Goal: Task Accomplishment & Management: Manage account settings

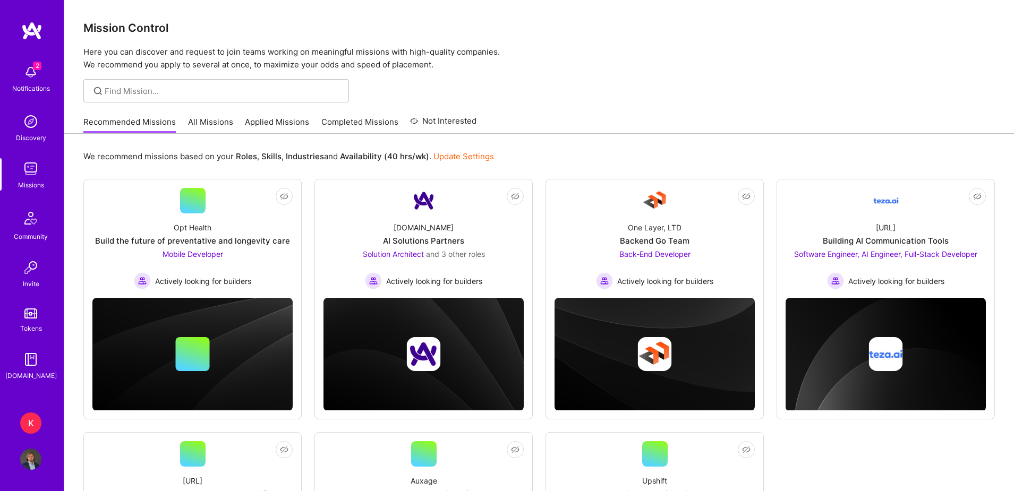
click at [272, 124] on link "Applied Missions" at bounding box center [277, 125] width 64 height 18
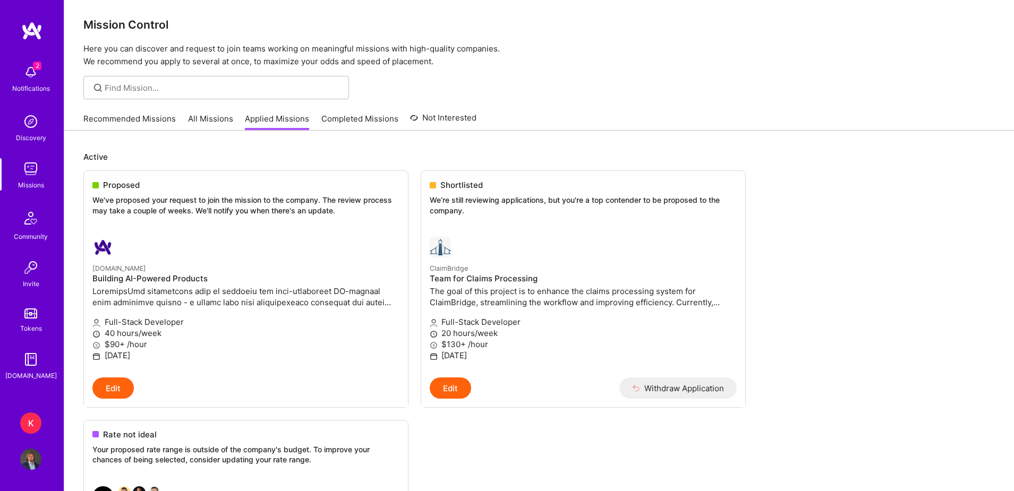
scroll to position [3, 0]
click at [23, 92] on div "Notifications" at bounding box center [31, 88] width 38 height 11
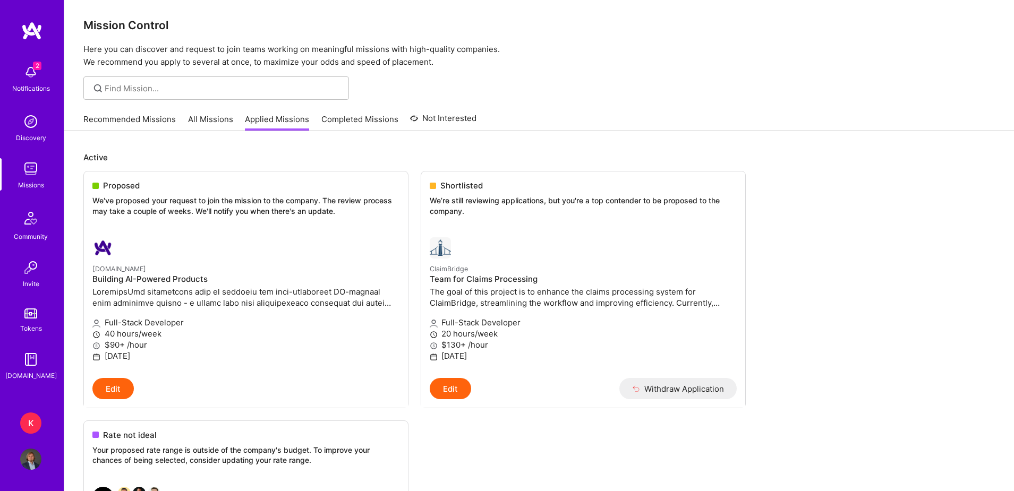
click at [29, 460] on img at bounding box center [30, 459] width 21 height 21
